Goal: Task Accomplishment & Management: Manage account settings

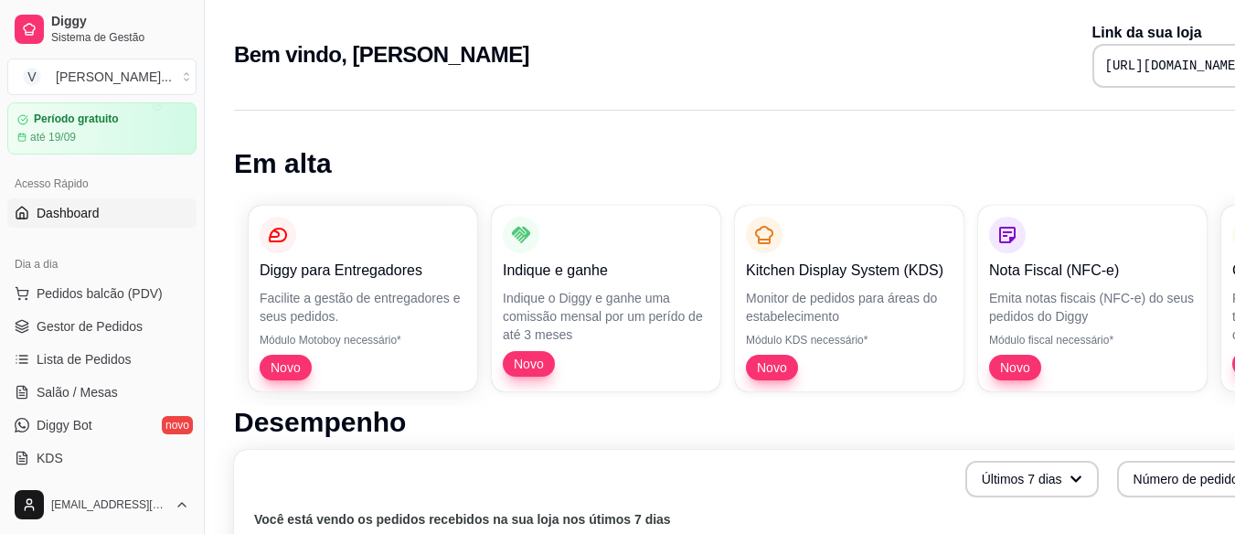
scroll to position [91, 0]
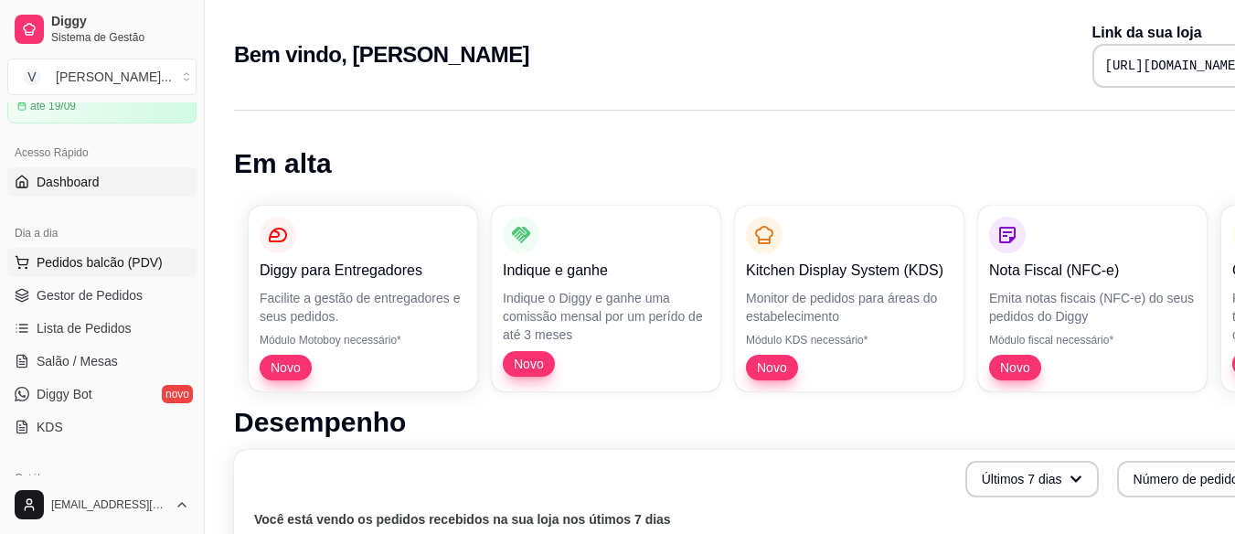
click at [108, 272] on button "Pedidos balcão (PDV)" at bounding box center [101, 262] width 189 height 29
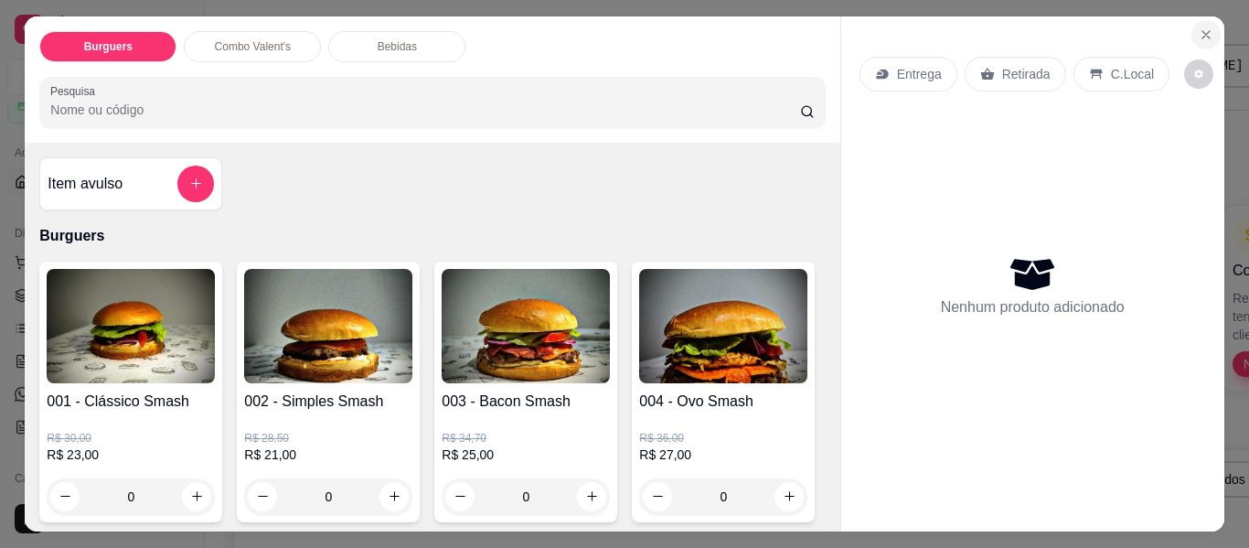
click at [1205, 29] on icon "Close" at bounding box center [1206, 34] width 15 height 15
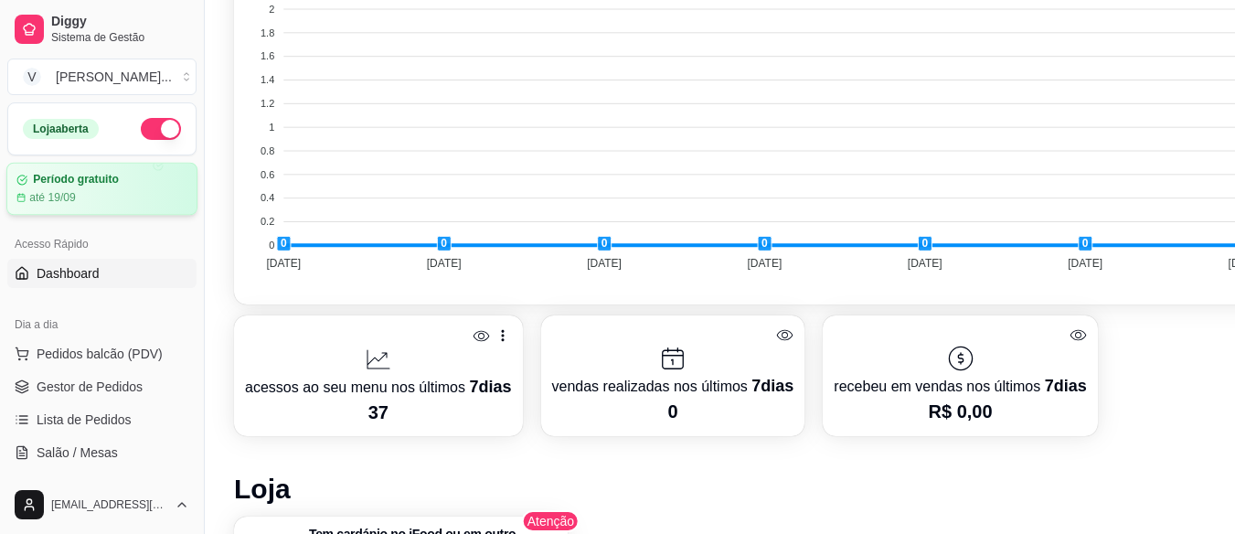
click at [87, 190] on div "até 19/09" at bounding box center [101, 197] width 171 height 15
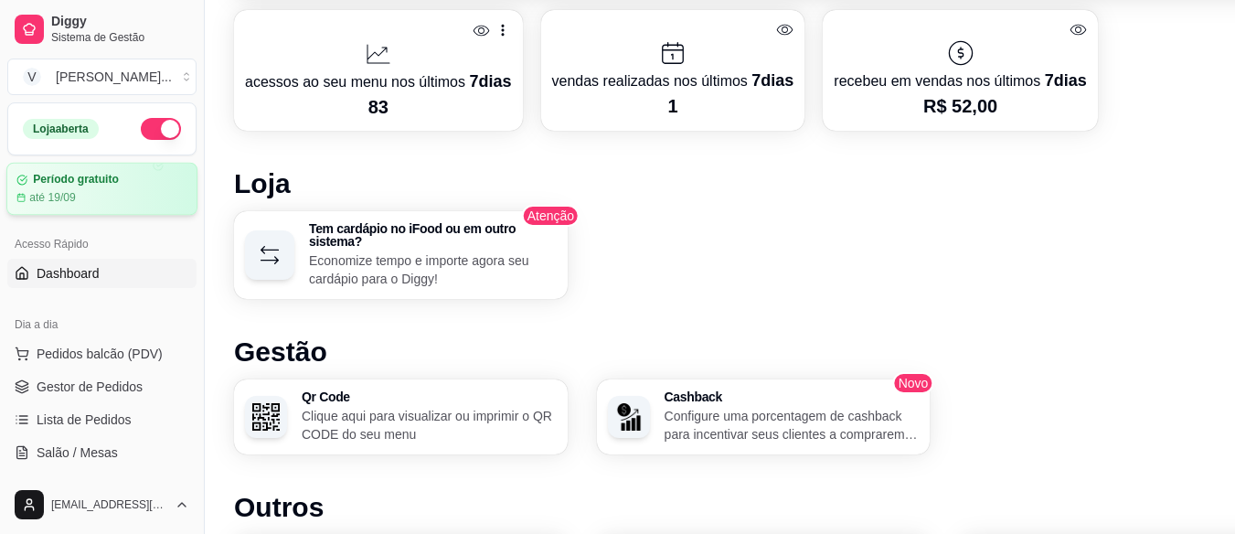
scroll to position [823, 0]
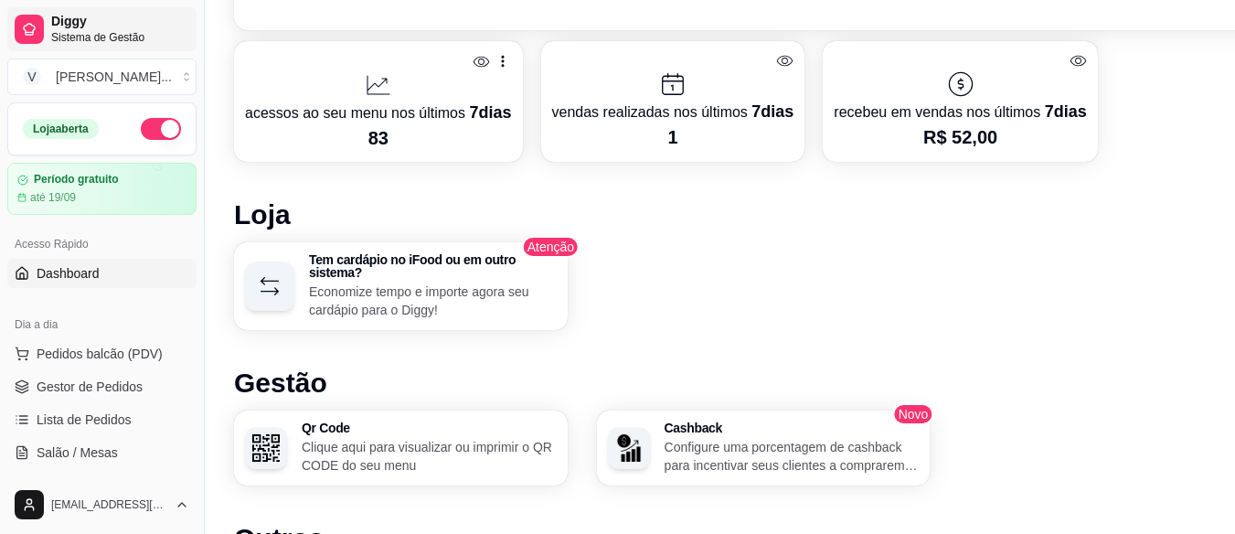
click at [101, 35] on span "Sistema de Gestão" at bounding box center [120, 37] width 138 height 15
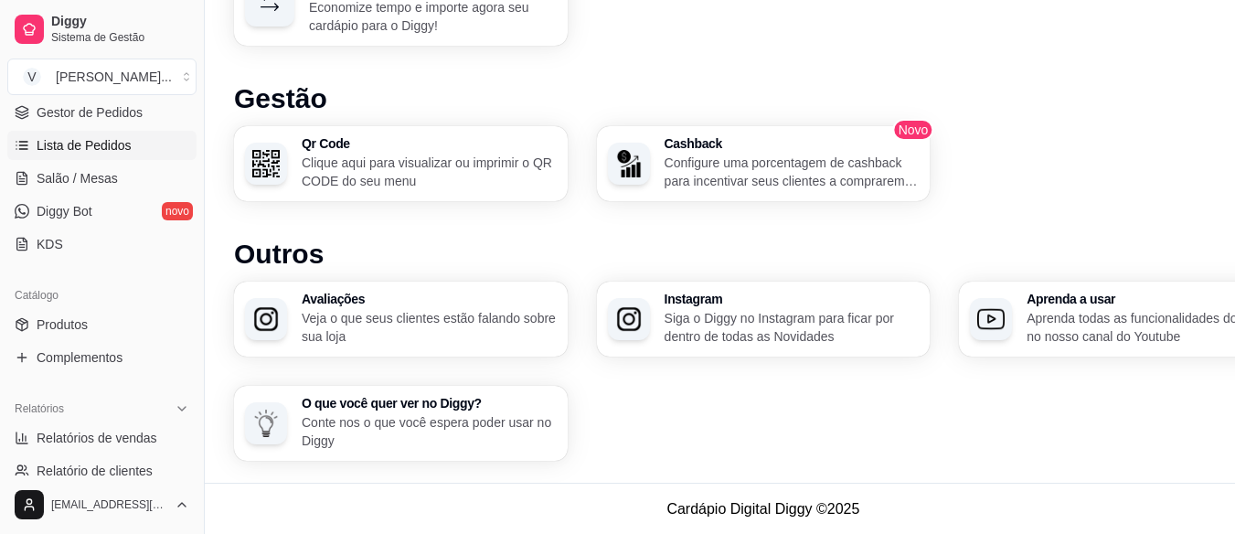
scroll to position [183, 0]
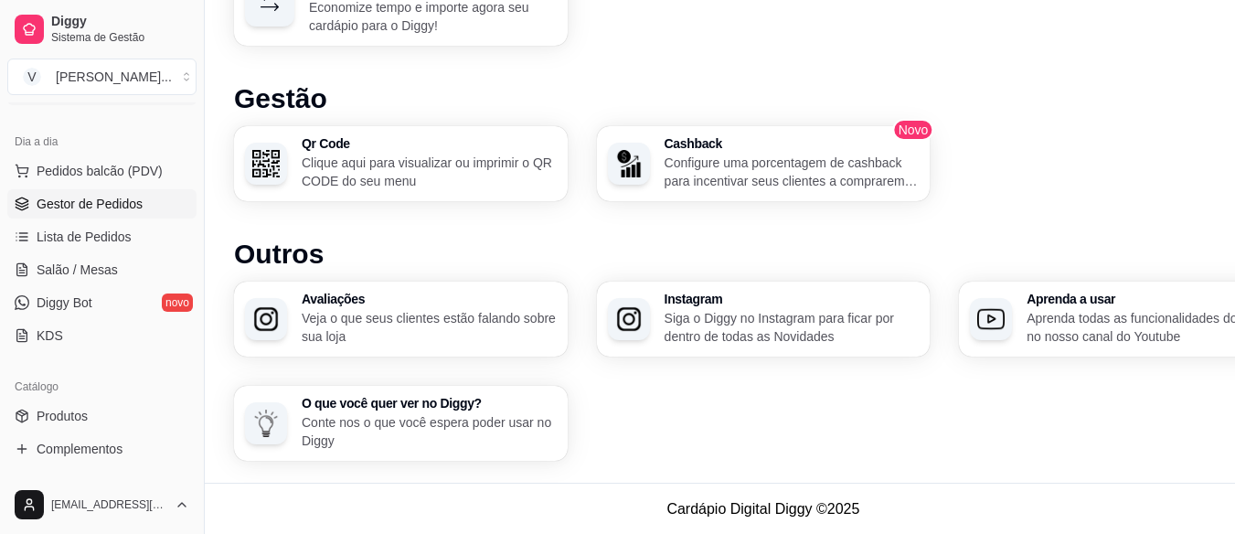
click at [112, 209] on span "Gestor de Pedidos" at bounding box center [90, 204] width 106 height 18
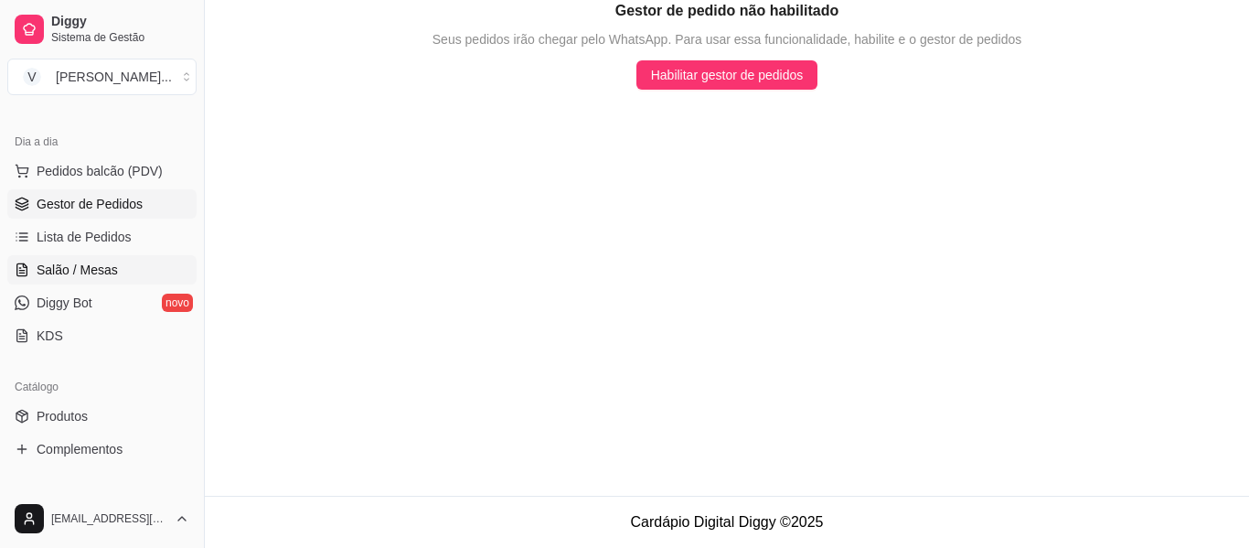
click at [101, 261] on span "Salão / Mesas" at bounding box center [77, 270] width 81 height 18
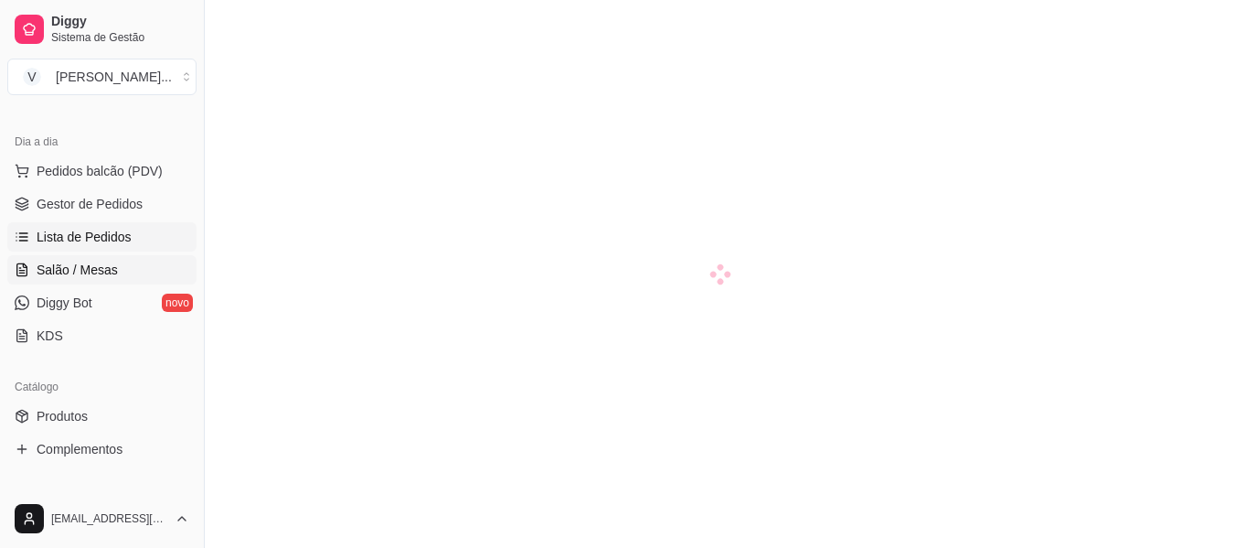
click at [102, 240] on span "Lista de Pedidos" at bounding box center [84, 237] width 95 height 18
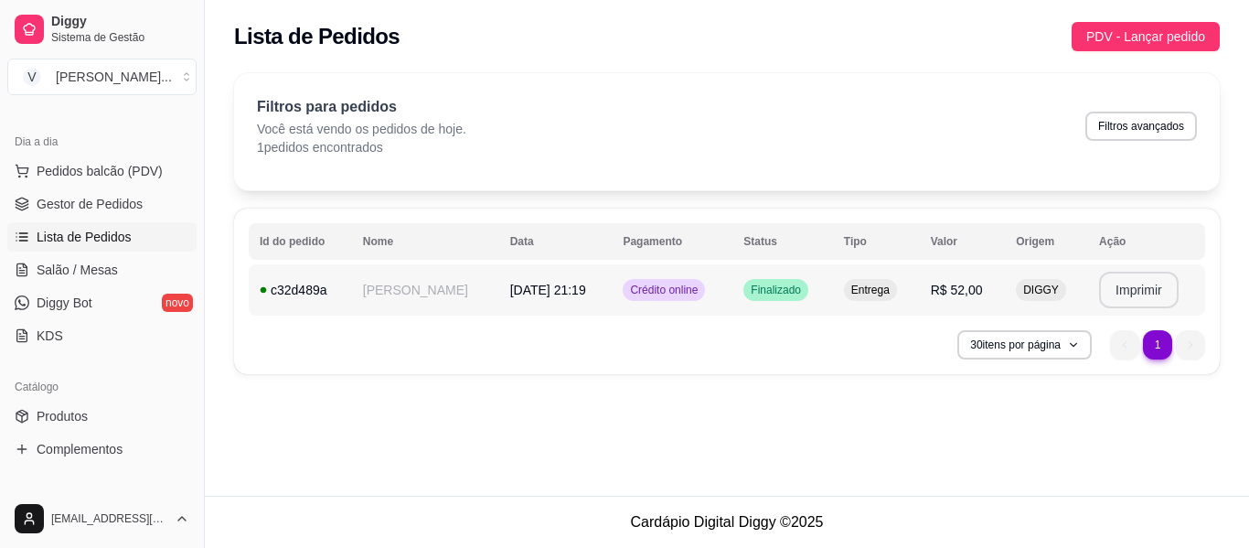
click at [1137, 297] on button "Imprimir" at bounding box center [1139, 290] width 80 height 37
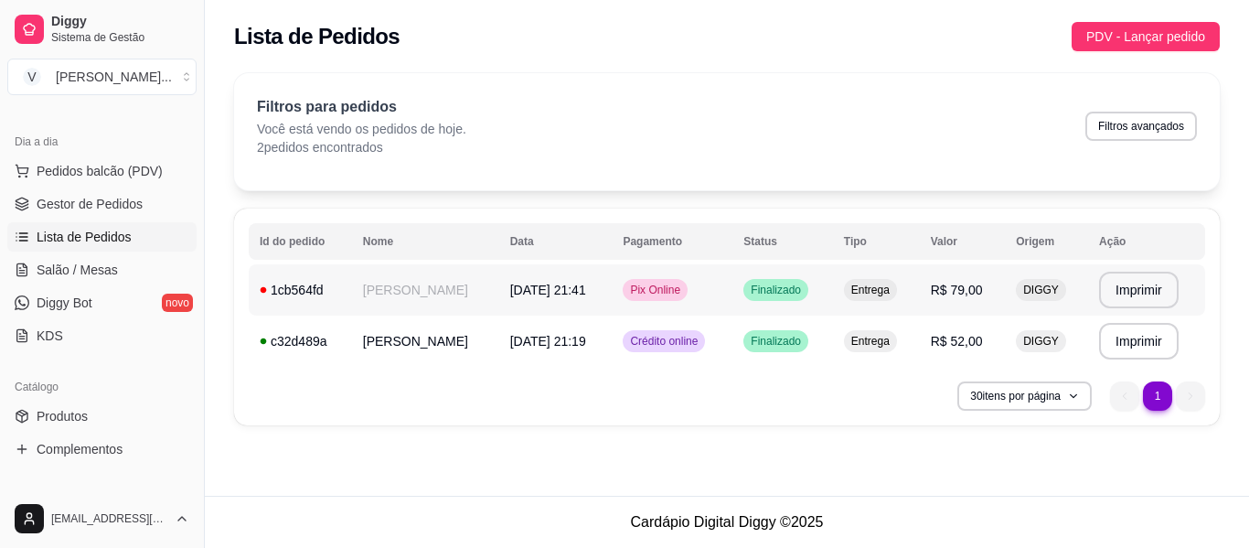
click at [419, 294] on td "[PERSON_NAME]" at bounding box center [425, 289] width 147 height 51
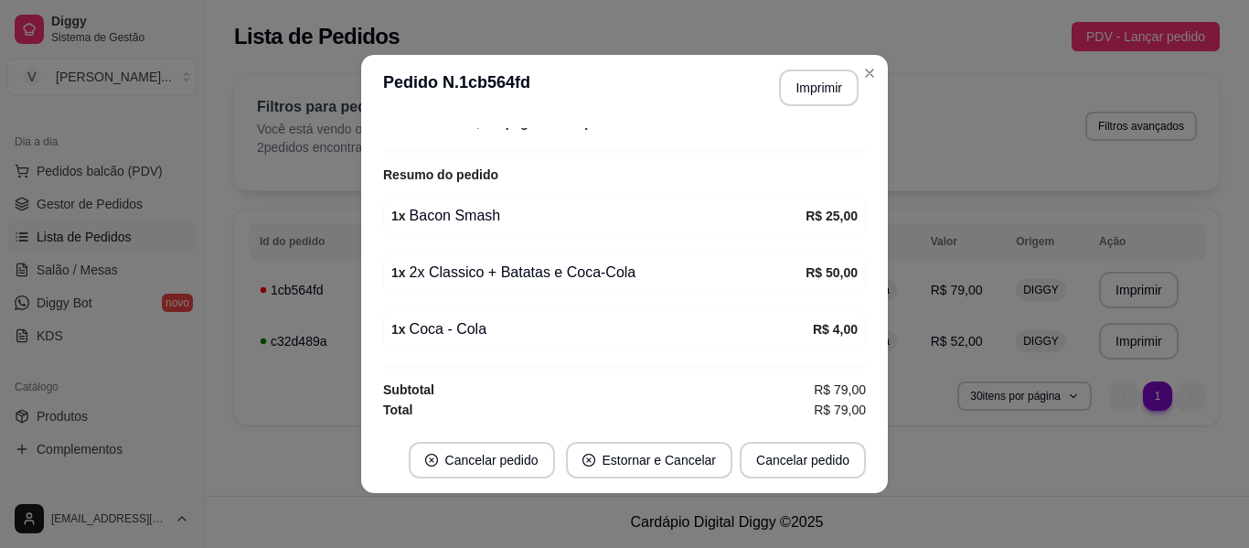
scroll to position [4, 0]
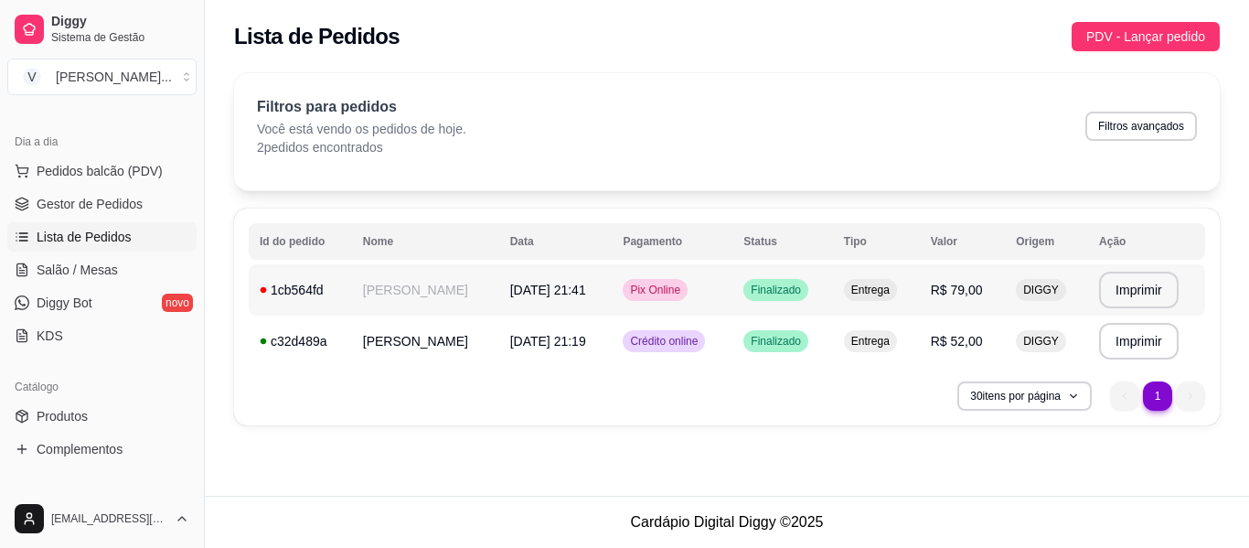
click at [410, 291] on td "[PERSON_NAME]" at bounding box center [425, 289] width 147 height 51
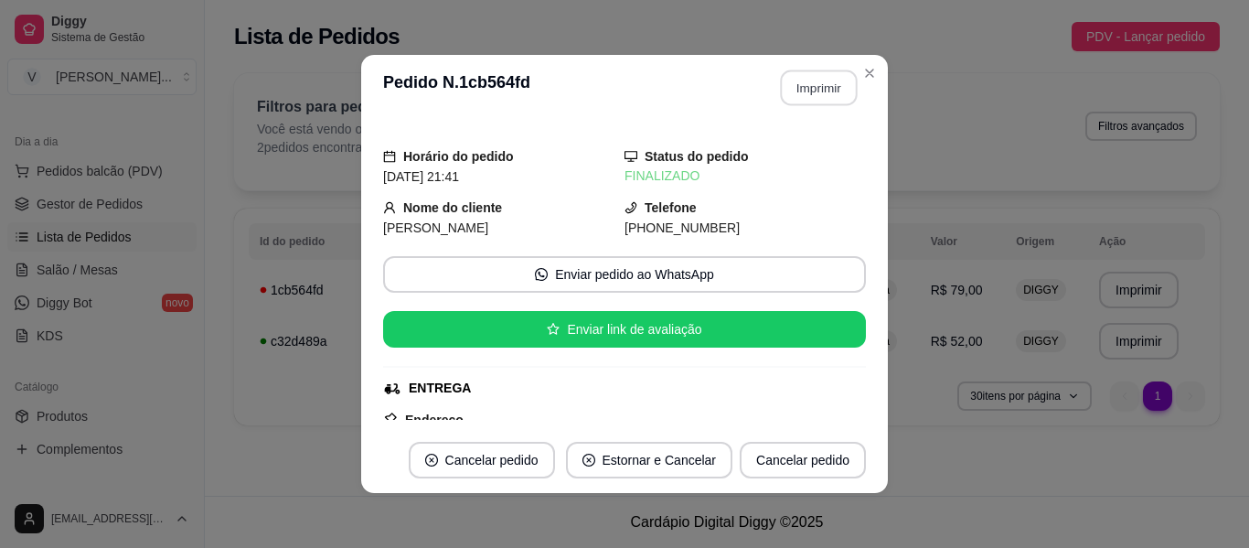
click at [806, 96] on button "Imprimir" at bounding box center [819, 88] width 77 height 36
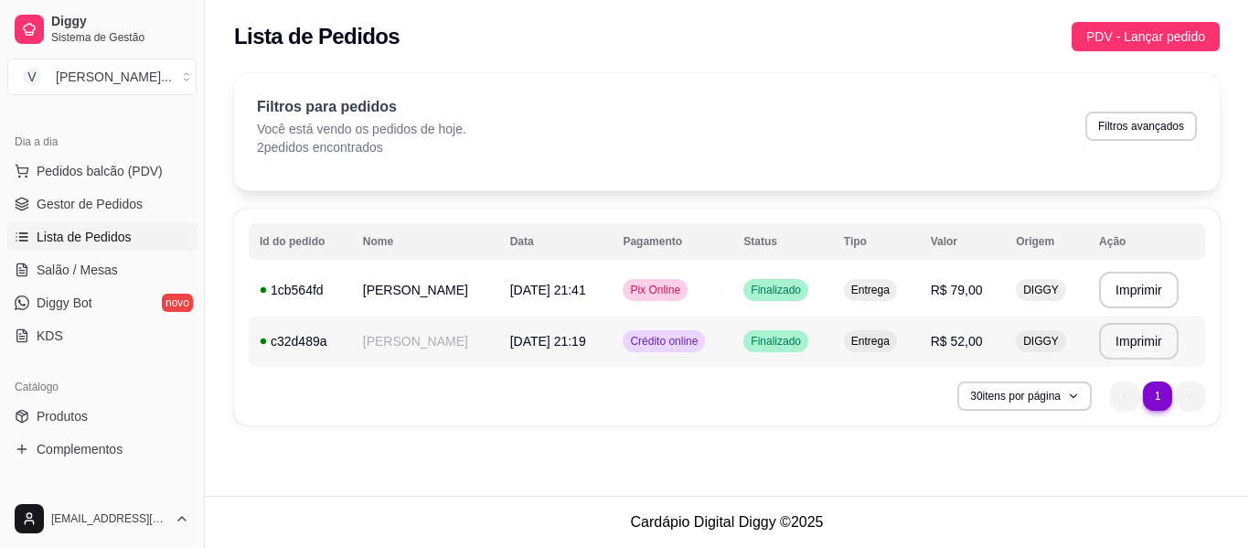
click at [781, 343] on span "Finalizado" at bounding box center [776, 341] width 58 height 15
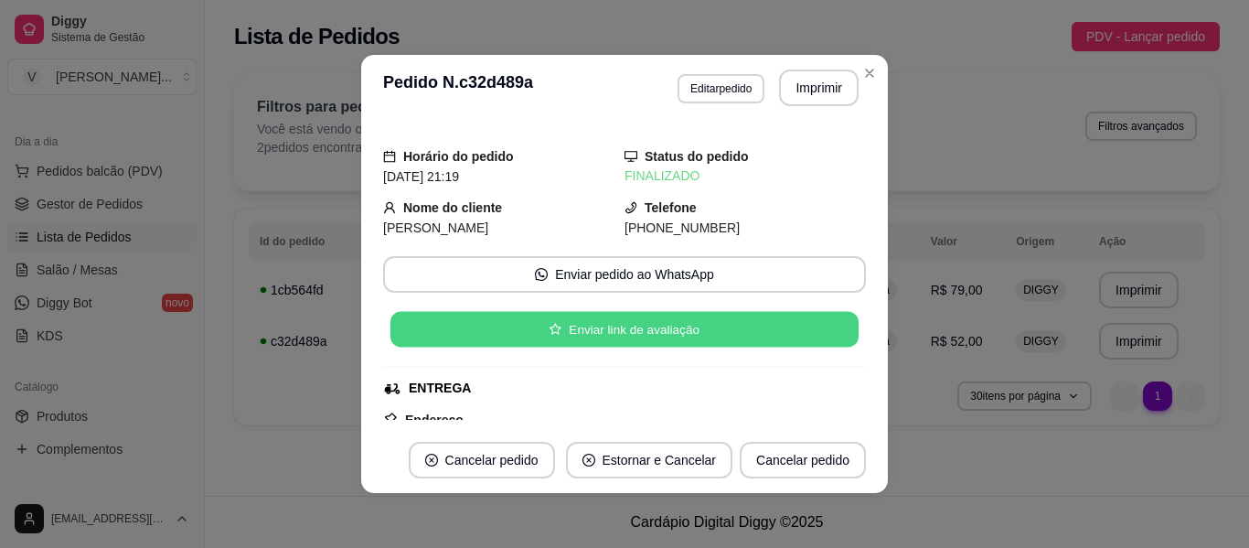
click at [619, 331] on button "Enviar link de avaliação" at bounding box center [624, 330] width 468 height 36
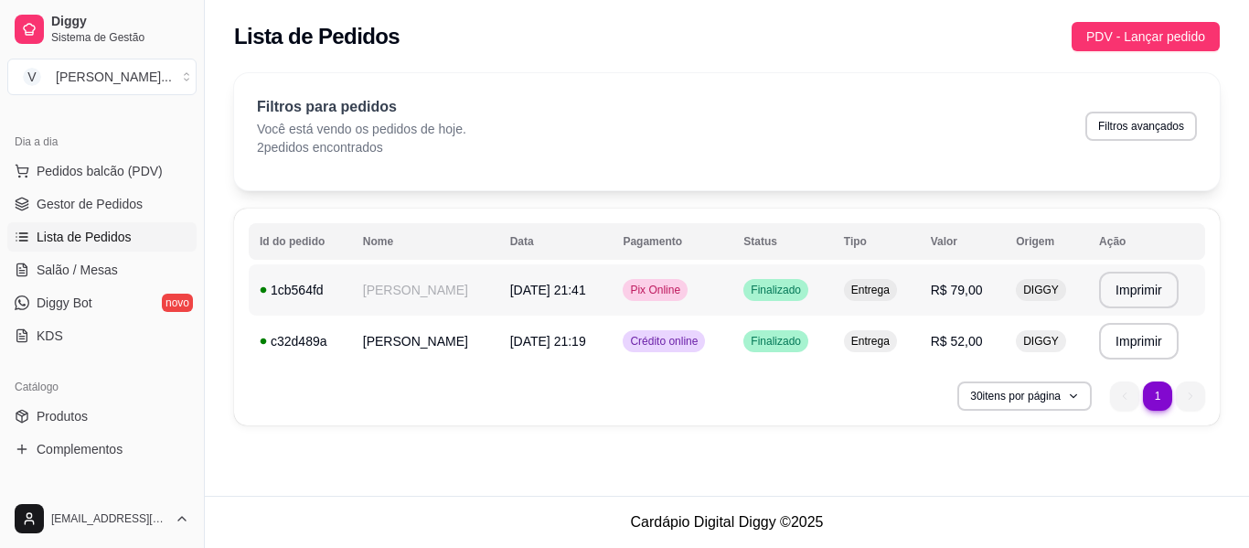
click at [285, 290] on div "1cb564fd" at bounding box center [300, 290] width 81 height 18
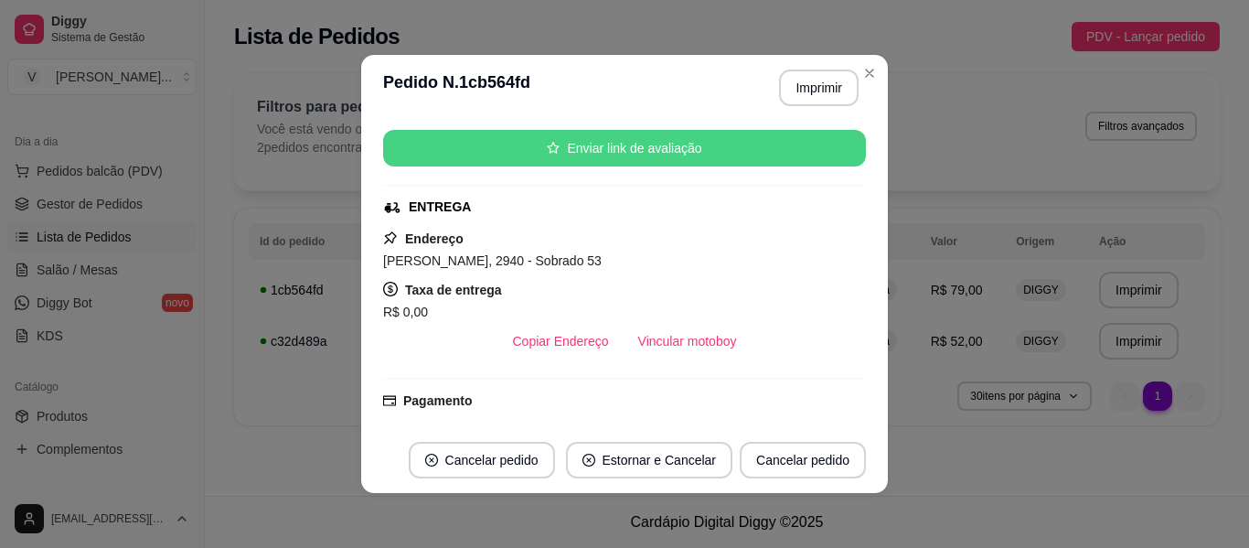
scroll to position [183, 0]
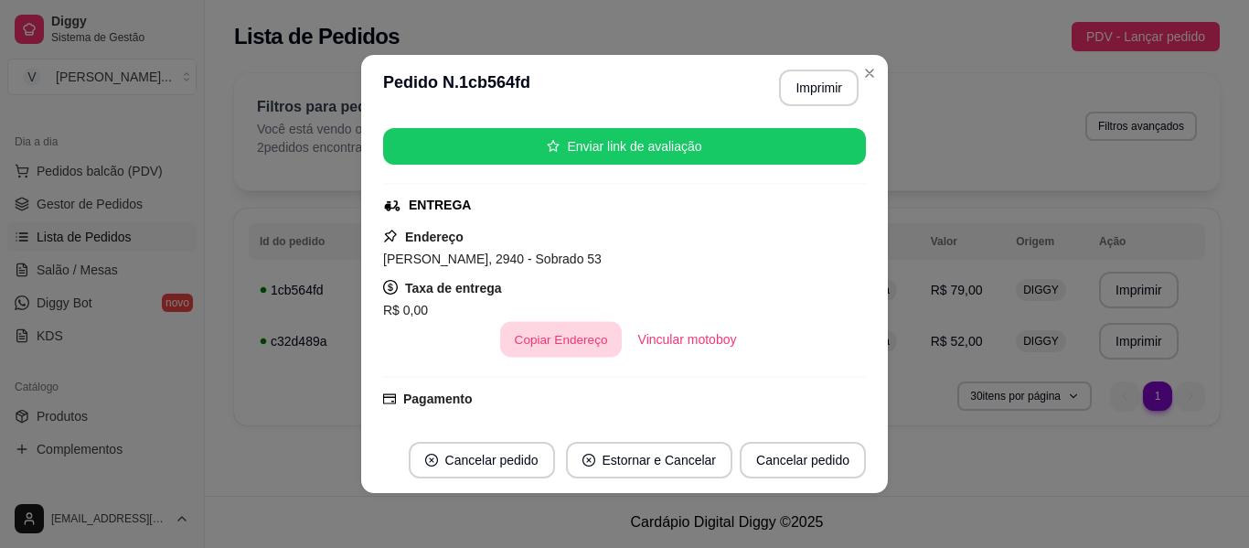
click at [554, 344] on button "Copiar Endereço" at bounding box center [561, 340] width 122 height 36
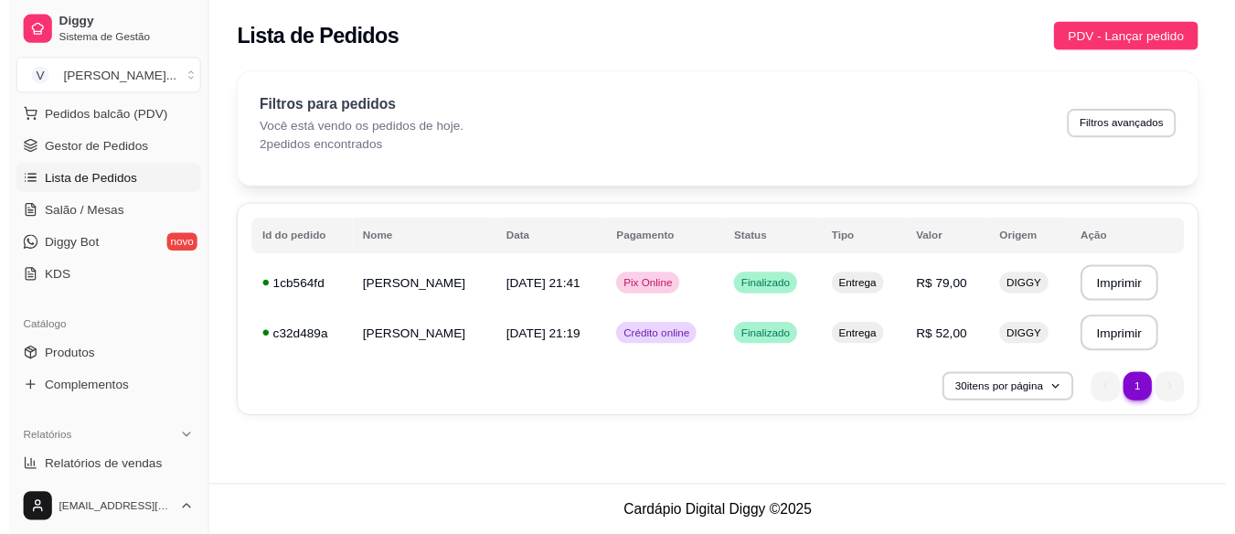
scroll to position [0, 0]
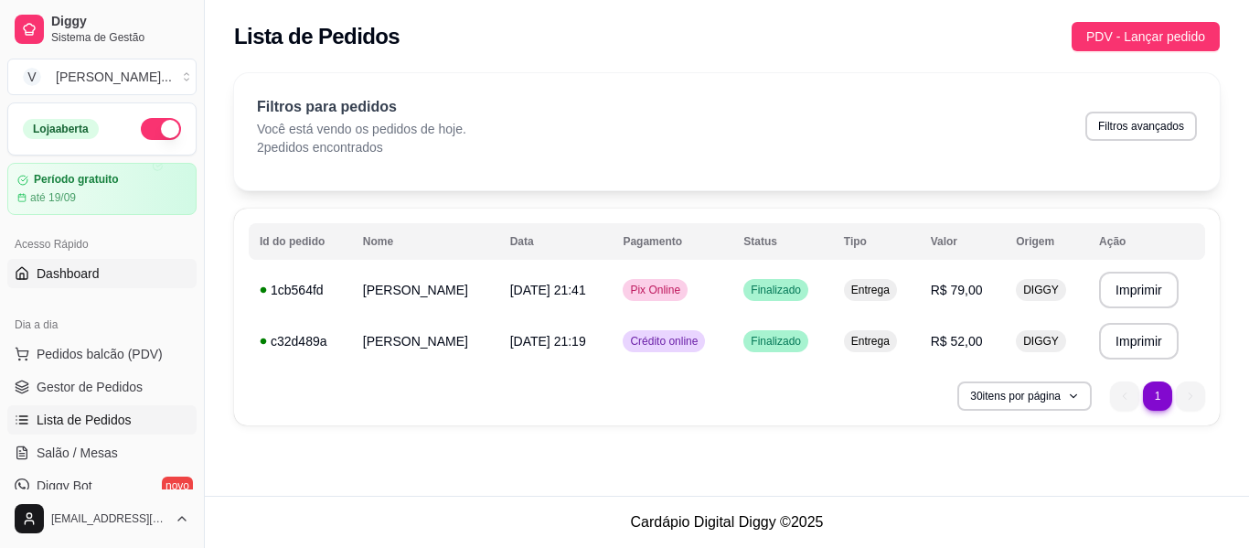
click at [73, 282] on span "Dashboard" at bounding box center [68, 273] width 63 height 18
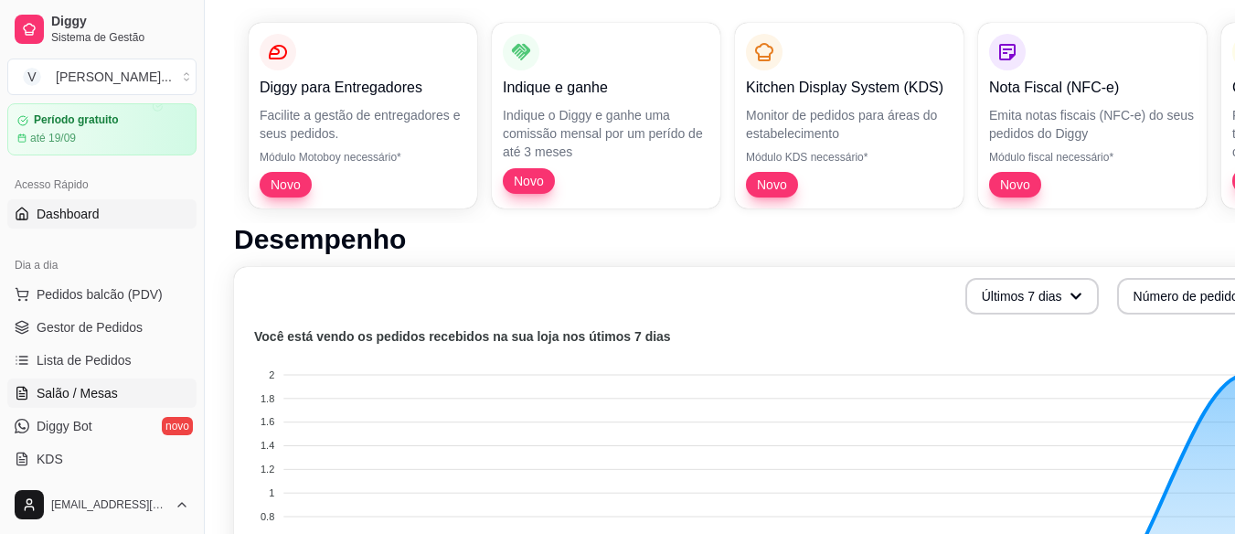
scroll to position [91, 0]
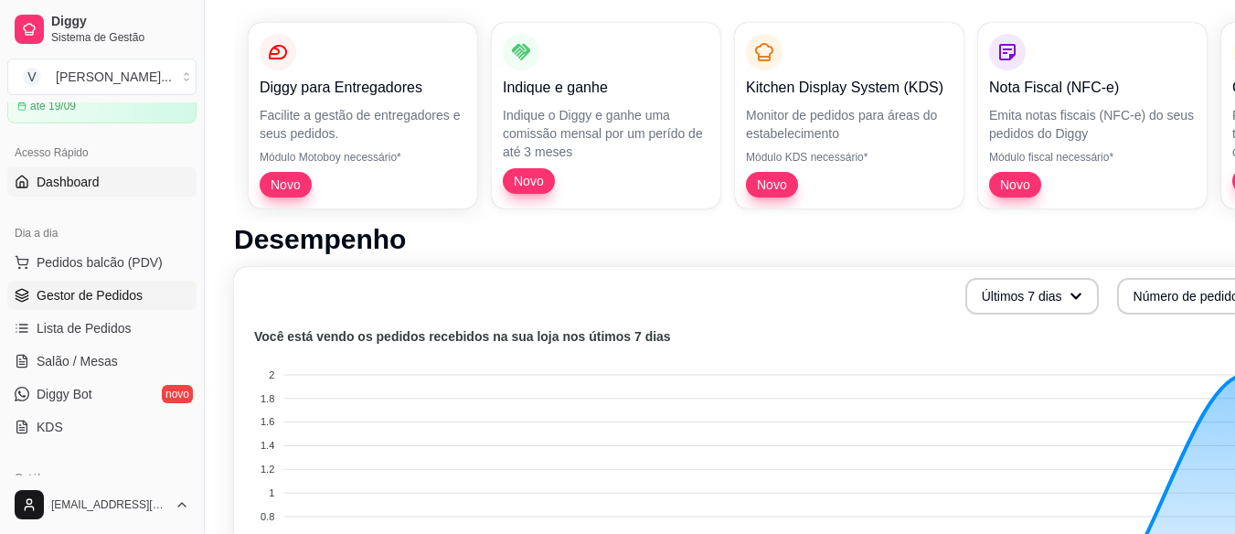
click at [119, 304] on link "Gestor de Pedidos" at bounding box center [101, 295] width 189 height 29
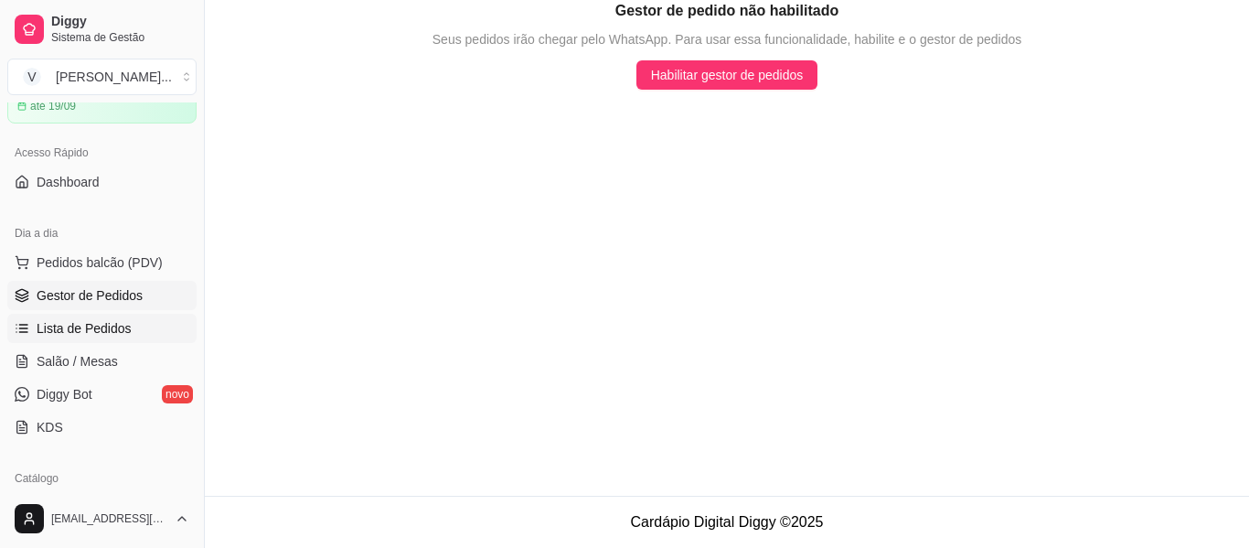
click at [123, 328] on span "Lista de Pedidos" at bounding box center [84, 328] width 95 height 18
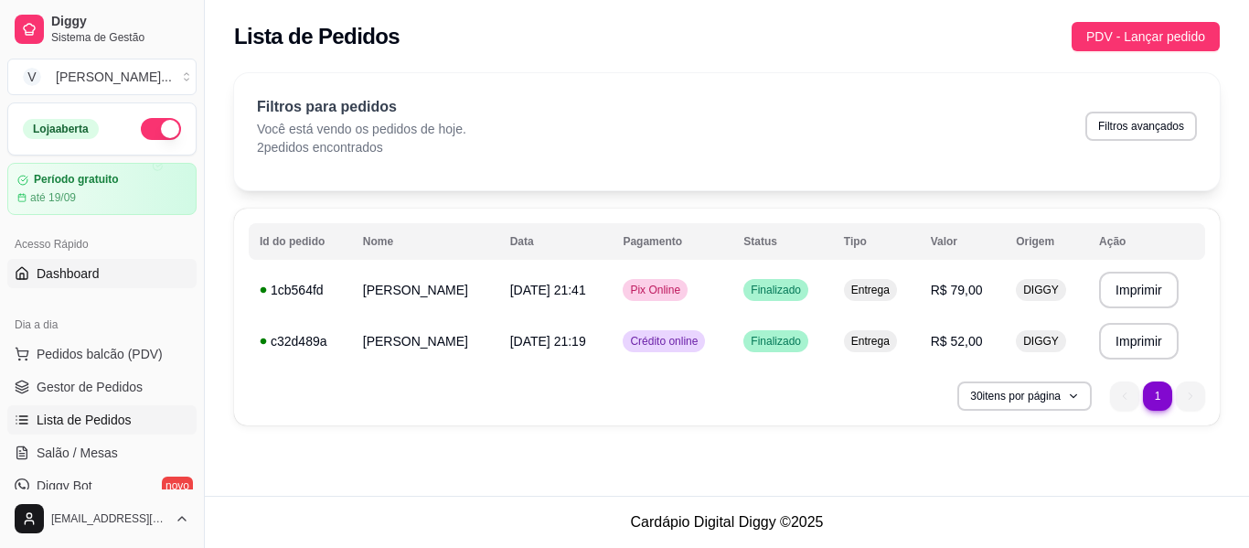
click at [94, 269] on span "Dashboard" at bounding box center [68, 273] width 63 height 18
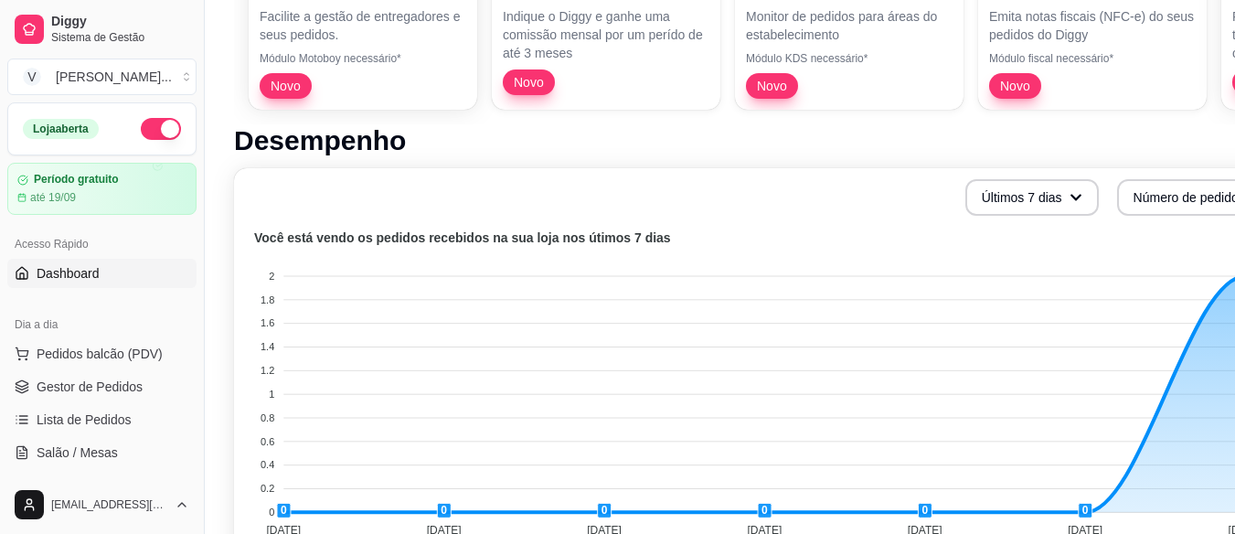
scroll to position [284, 0]
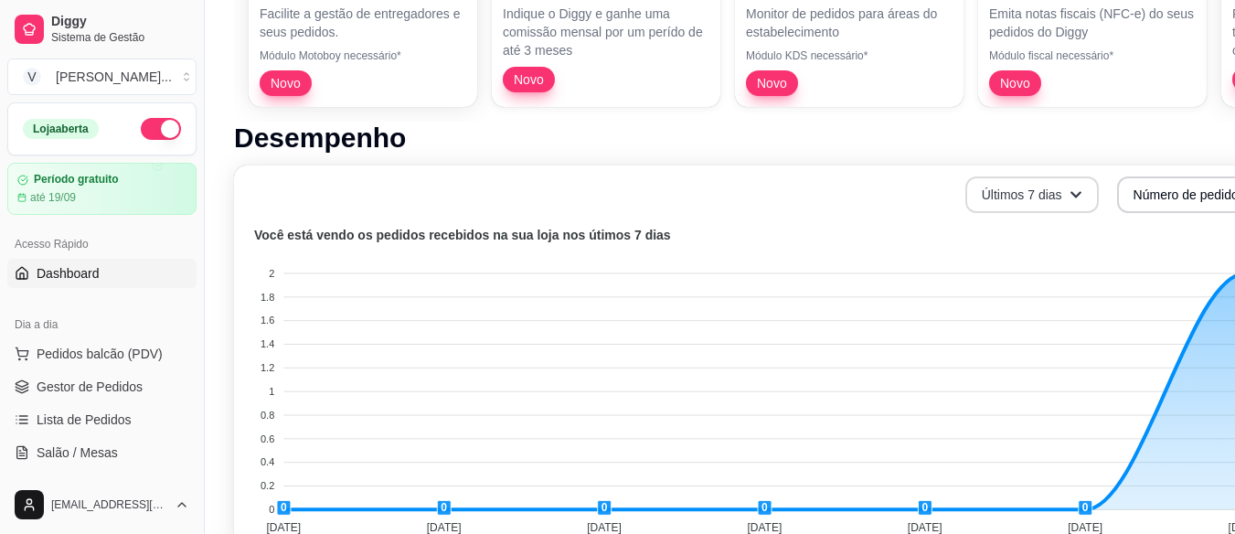
click at [1015, 209] on button "Últimos 7 dias" at bounding box center [1032, 194] width 133 height 37
click at [840, 249] on foreignobject at bounding box center [761, 384] width 1032 height 320
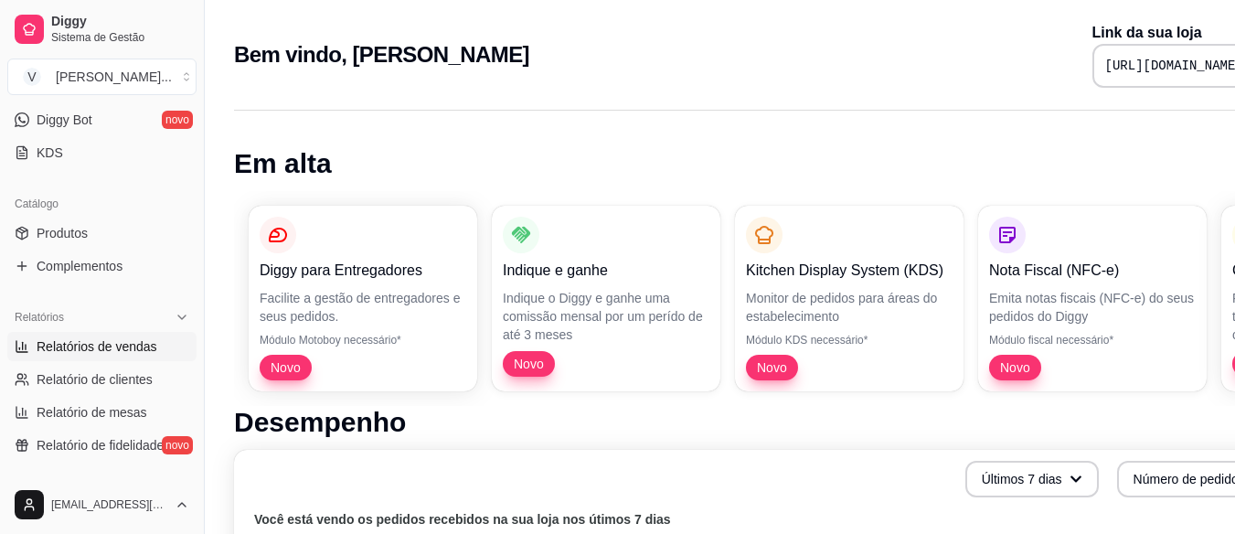
scroll to position [0, 0]
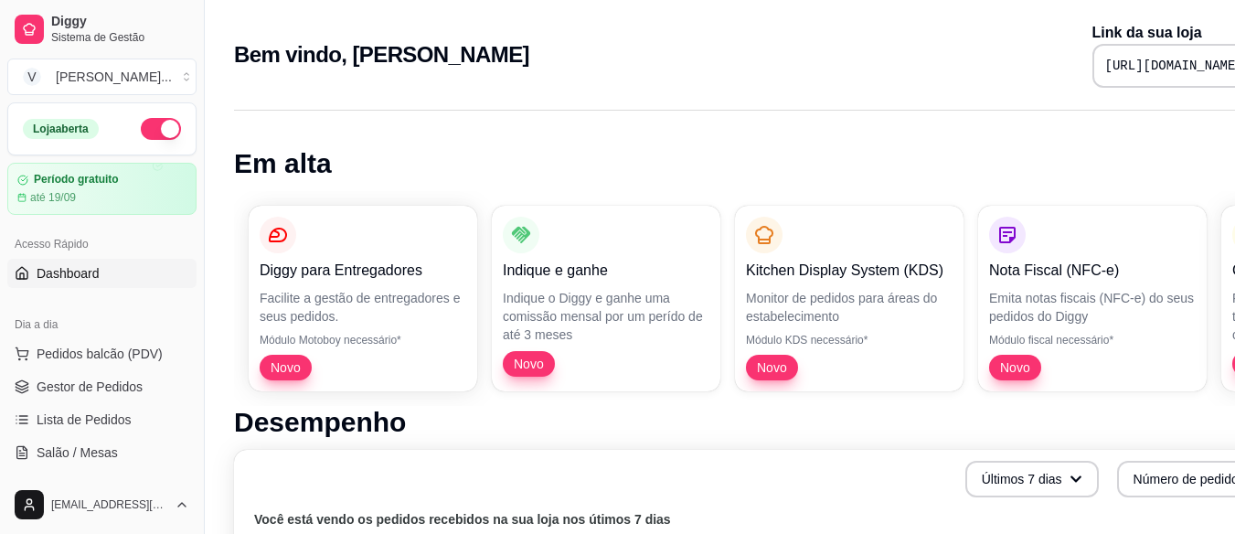
click at [67, 272] on span "Dashboard" at bounding box center [68, 273] width 63 height 18
